Goal: Check status

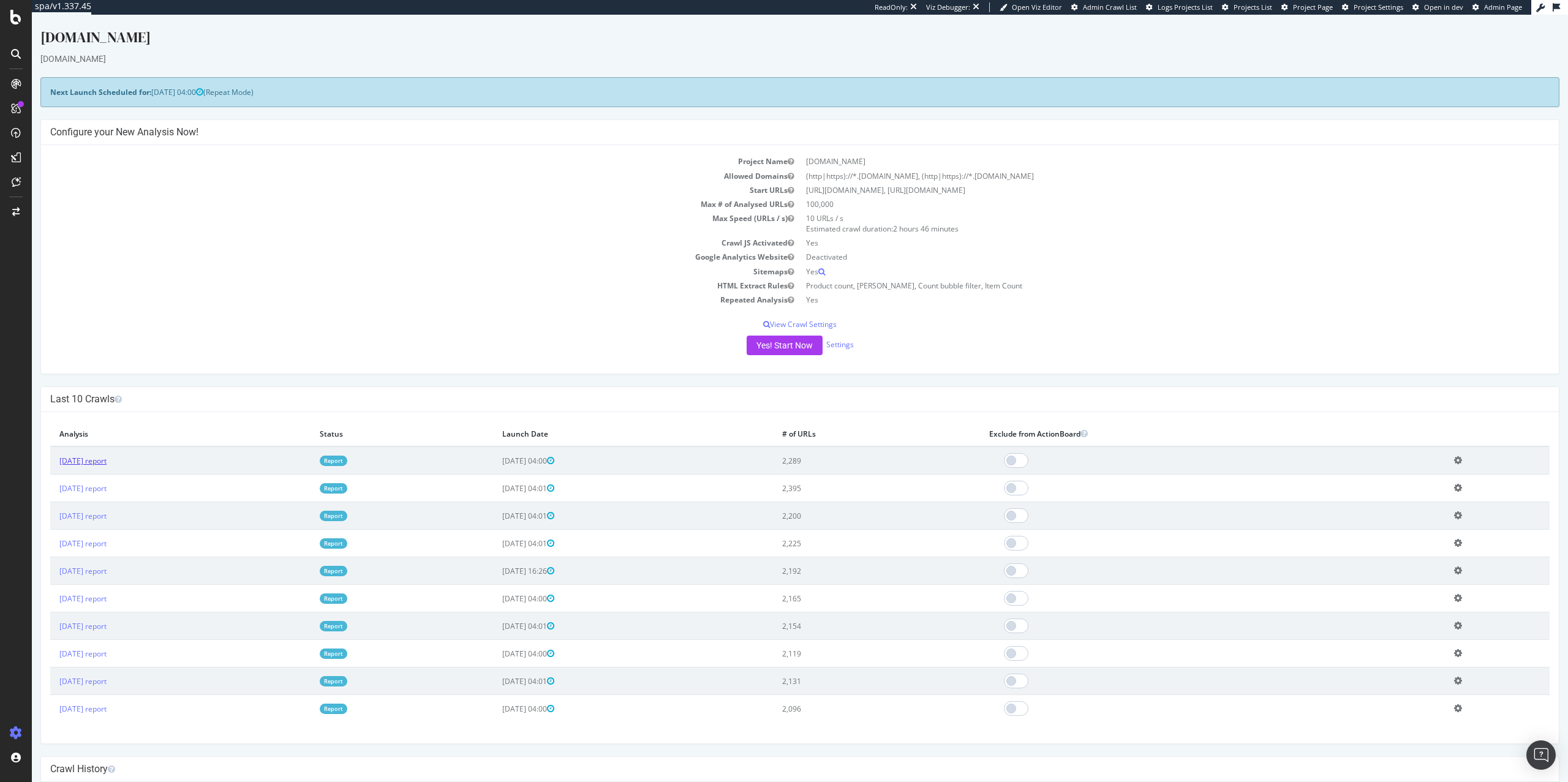
click at [107, 458] on link "[DATE] report" at bounding box center [83, 460] width 47 height 10
